Goal: Information Seeking & Learning: Learn about a topic

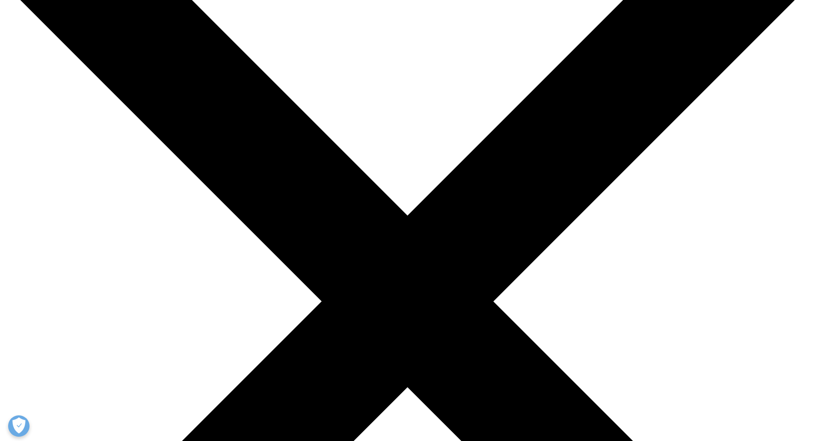
scroll to position [357, 505]
